Goal: Task Accomplishment & Management: Manage account settings

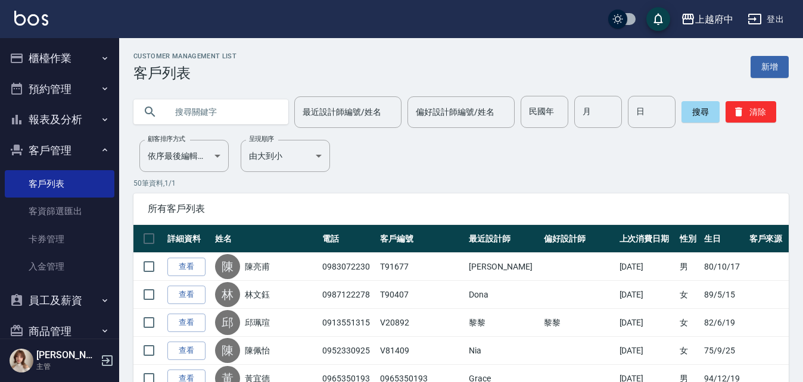
click at [229, 113] on input "text" at bounding box center [223, 112] width 112 height 32
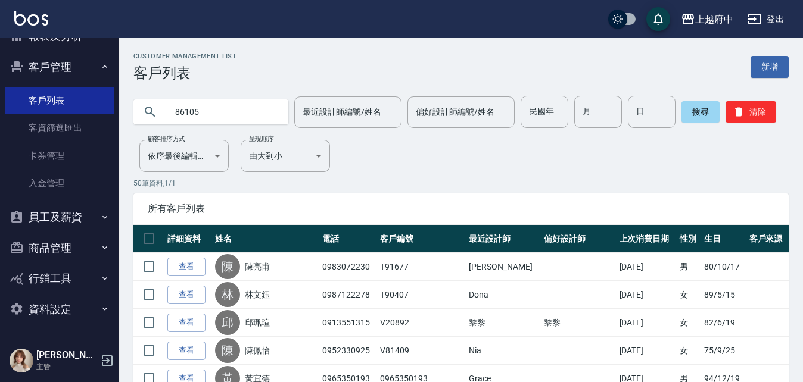
type input "86105"
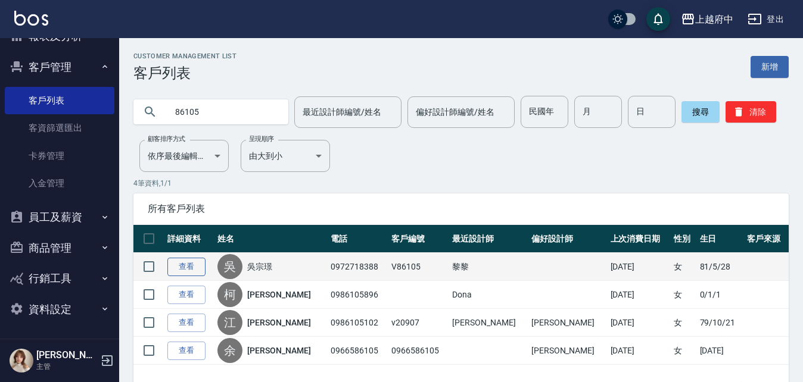
click at [187, 264] on link "查看" at bounding box center [186, 267] width 38 height 18
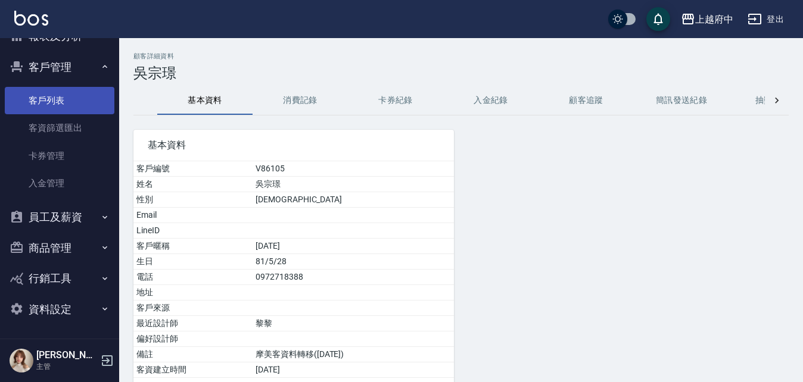
click at [36, 105] on link "客戶列表" at bounding box center [60, 100] width 110 height 27
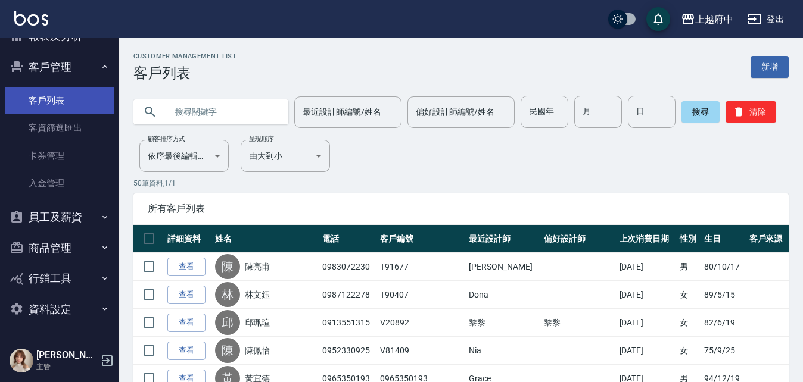
click at [48, 100] on link "客戶列表" at bounding box center [60, 100] width 110 height 27
click at [258, 111] on input "text" at bounding box center [223, 112] width 112 height 32
type input "0971012826"
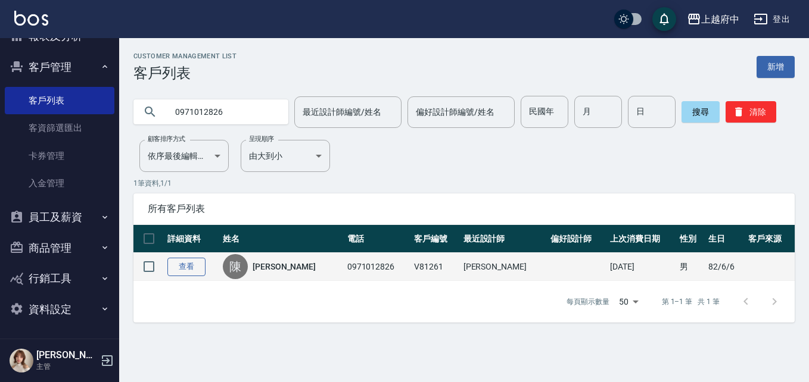
click at [198, 273] on link "查看" at bounding box center [186, 267] width 38 height 18
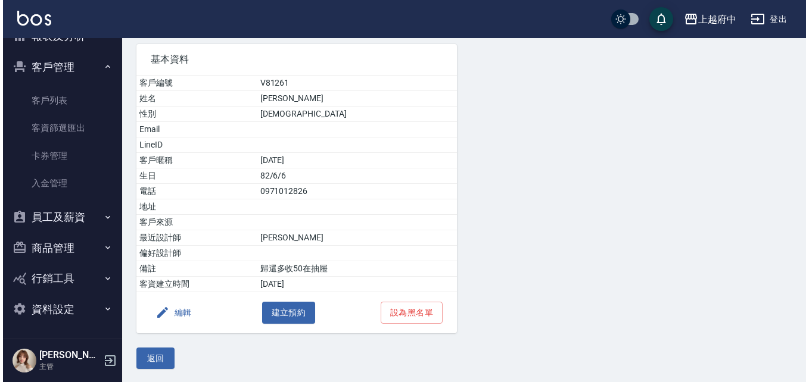
scroll to position [87, 0]
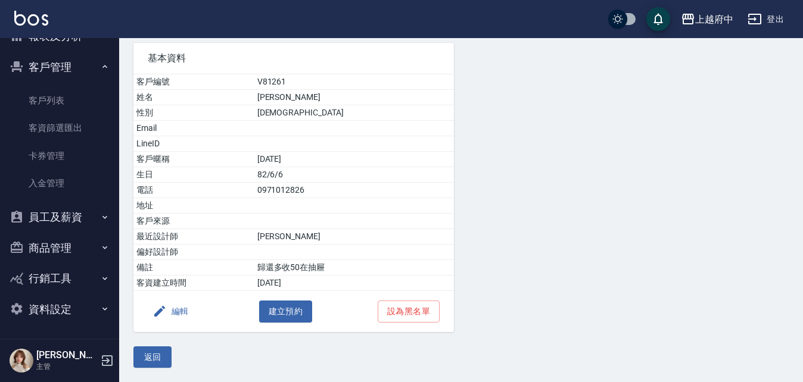
click at [171, 306] on button "編輯" at bounding box center [171, 312] width 46 height 22
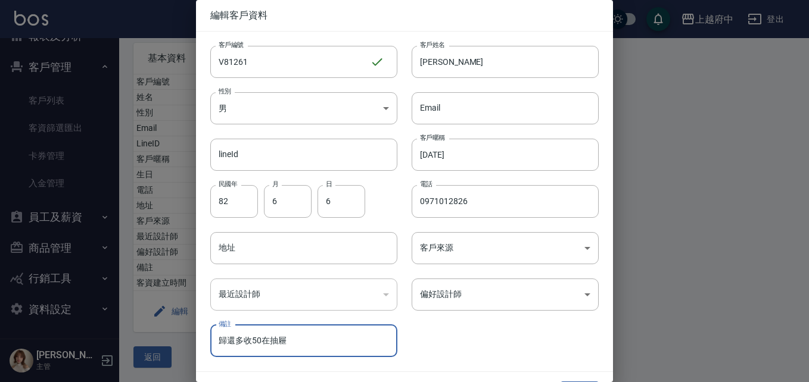
drag, startPoint x: 288, startPoint y: 347, endPoint x: 108, endPoint y: 361, distance: 181.0
click at [108, 361] on div "編輯客戶資料 客戶編號 V81261 ​ 客戶編號 客戶姓名 [PERSON_NAME] 客戶姓名 性別 男 [DEMOGRAPHIC_DATA] 性別 Em…" at bounding box center [404, 191] width 809 height 382
click at [482, 336] on div "客戶編號 V81261 ​ 客戶編號 客戶姓名 [PERSON_NAME] 客戶姓名 性別 男 [DEMOGRAPHIC_DATA] 性別 Email Ema…" at bounding box center [397, 195] width 403 height 326
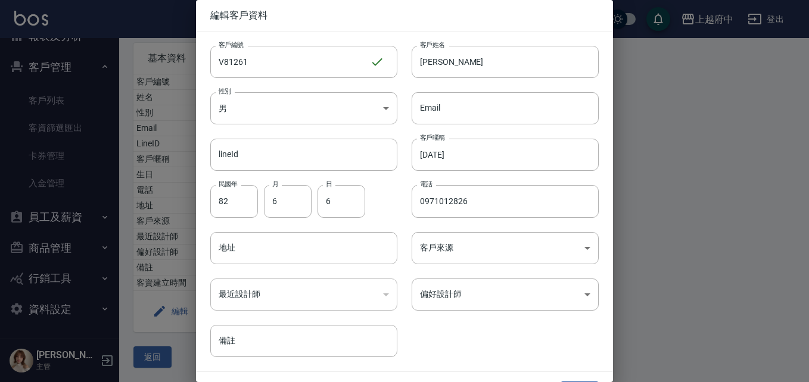
scroll to position [30, 0]
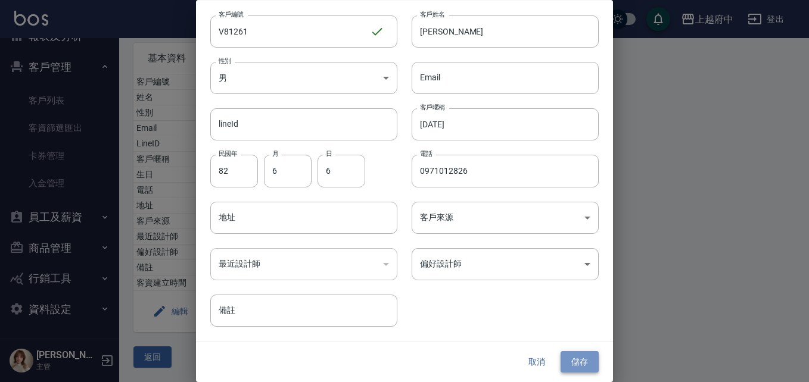
click at [571, 361] on button "儲存" at bounding box center [579, 362] width 38 height 22
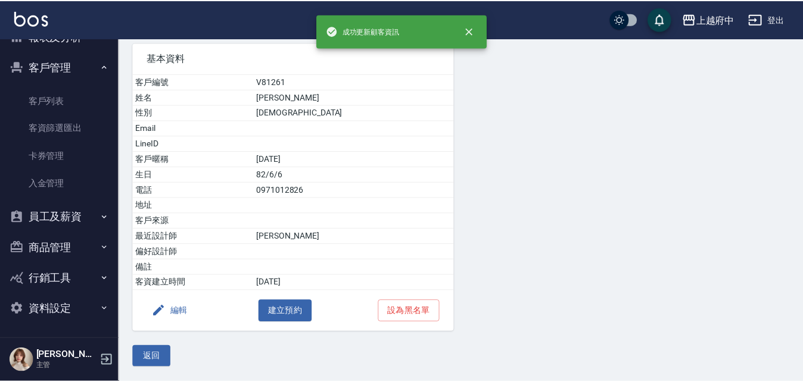
scroll to position [0, 0]
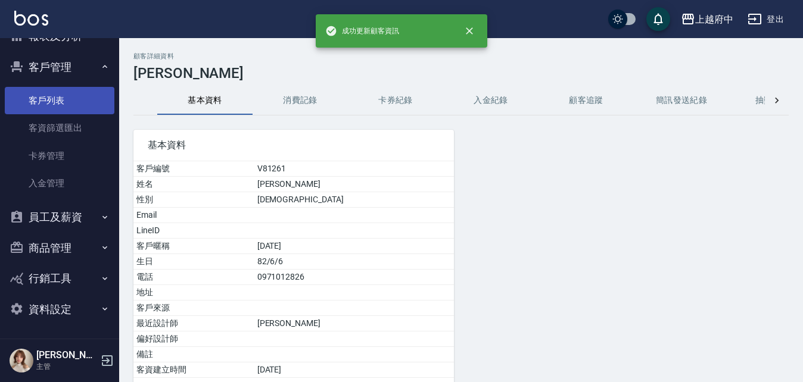
click at [32, 92] on link "客戶列表" at bounding box center [60, 100] width 110 height 27
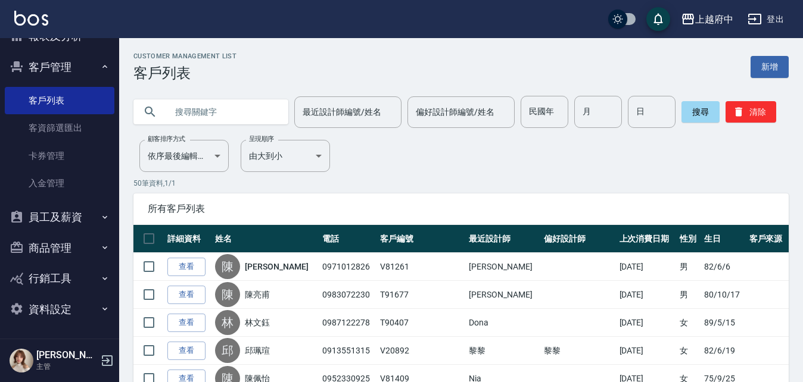
click at [226, 102] on input "text" at bounding box center [223, 112] width 112 height 32
type input "0981197690"
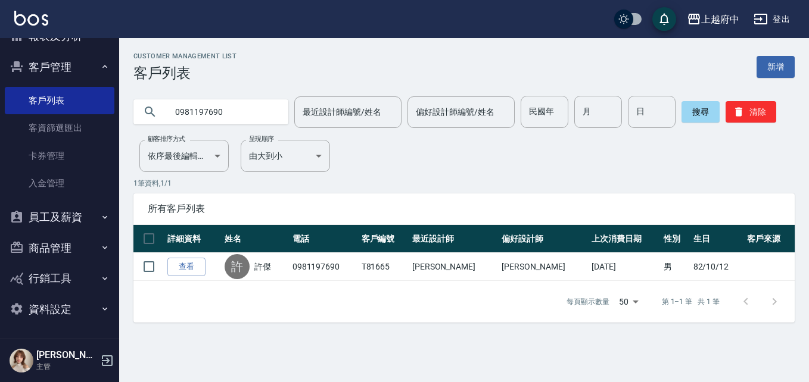
click at [193, 273] on link "查看" at bounding box center [186, 267] width 38 height 18
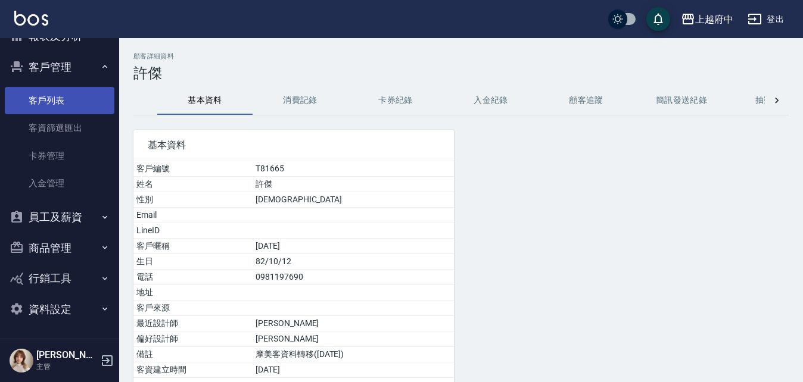
click at [68, 99] on link "客戶列表" at bounding box center [60, 100] width 110 height 27
